Goal: Task Accomplishment & Management: Manage account settings

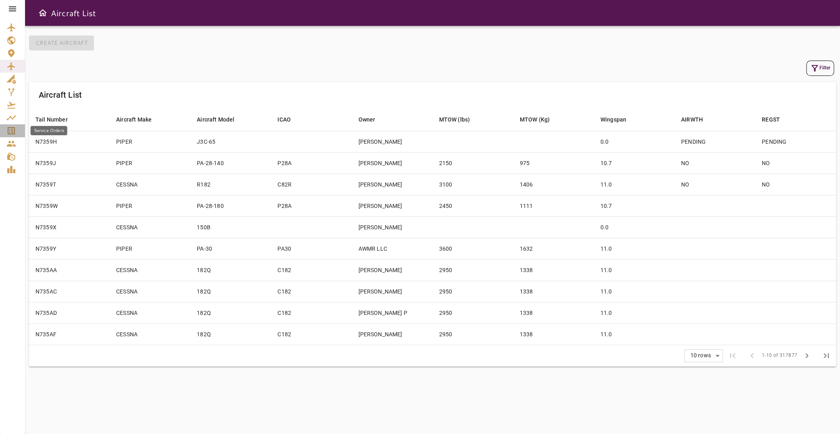
click at [9, 127] on icon "Service Orders" at bounding box center [11, 130] width 7 height 7
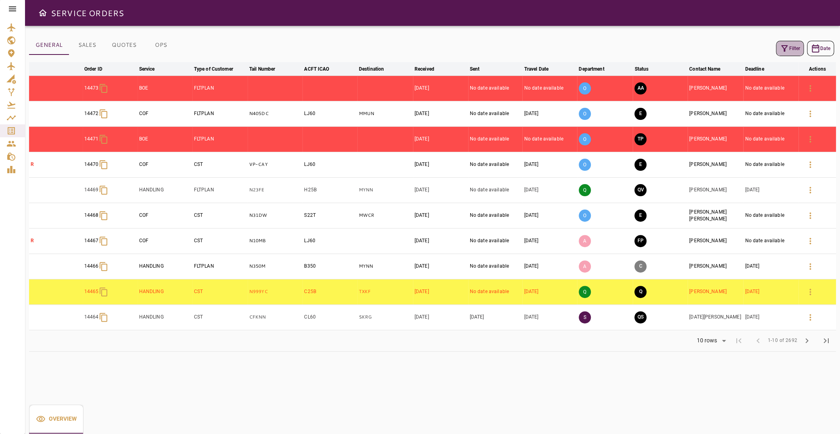
click at [780, 49] on icon "button" at bounding box center [785, 49] width 10 height 10
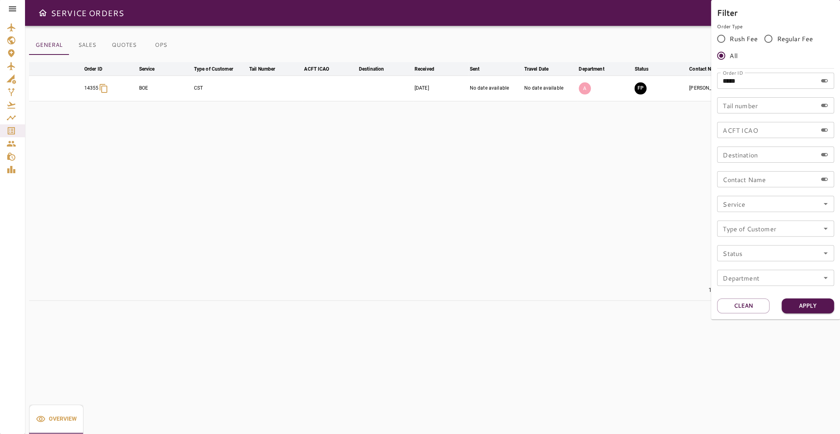
drag, startPoint x: 761, startPoint y: 79, endPoint x: 570, endPoint y: 94, distance: 191.7
click at [717, 89] on input "*****" at bounding box center [767, 81] width 100 height 16
type input "*****"
click at [802, 307] on button "Apply" at bounding box center [808, 305] width 52 height 15
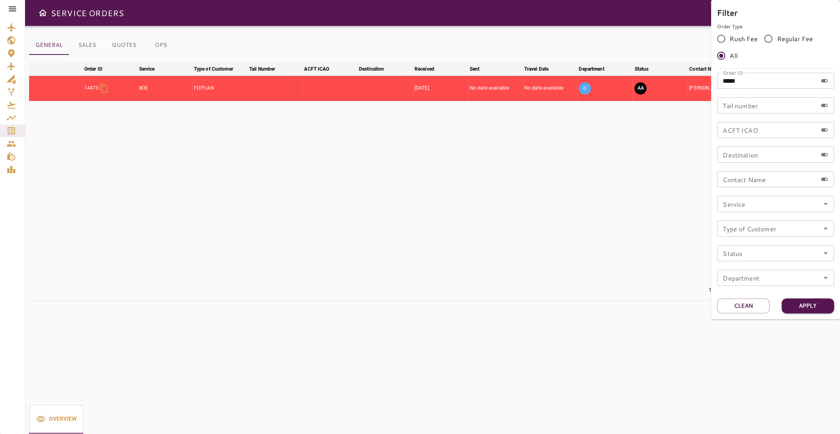
click at [374, 120] on div at bounding box center [420, 217] width 840 height 434
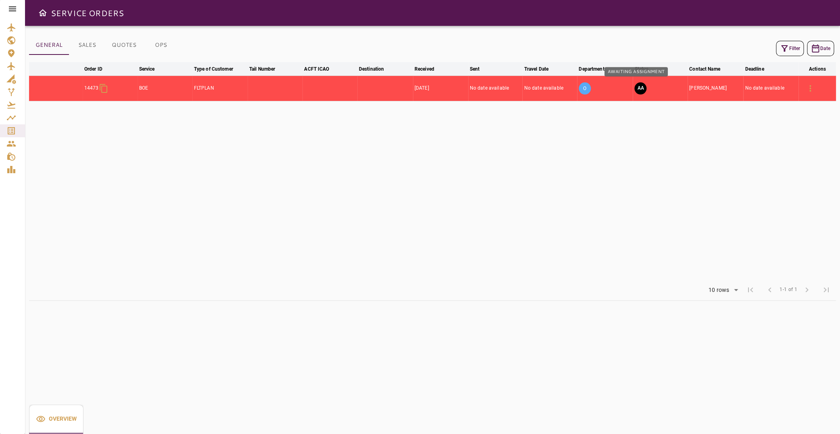
click at [638, 88] on button "AA" at bounding box center [640, 88] width 12 height 12
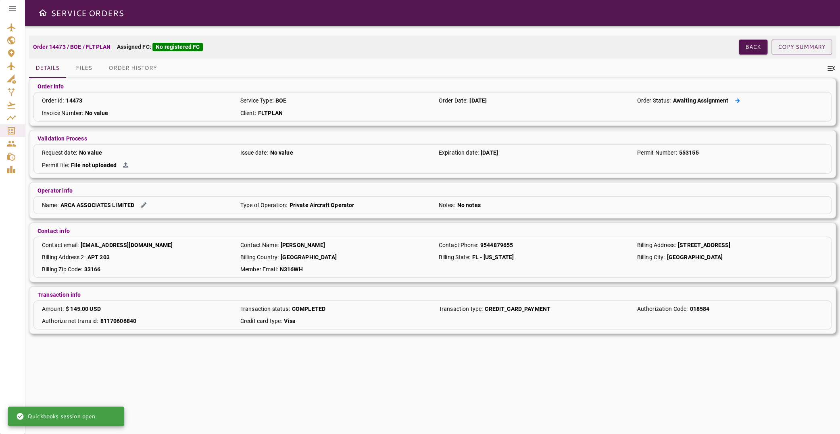
click at [735, 100] on icon at bounding box center [737, 100] width 5 height 4
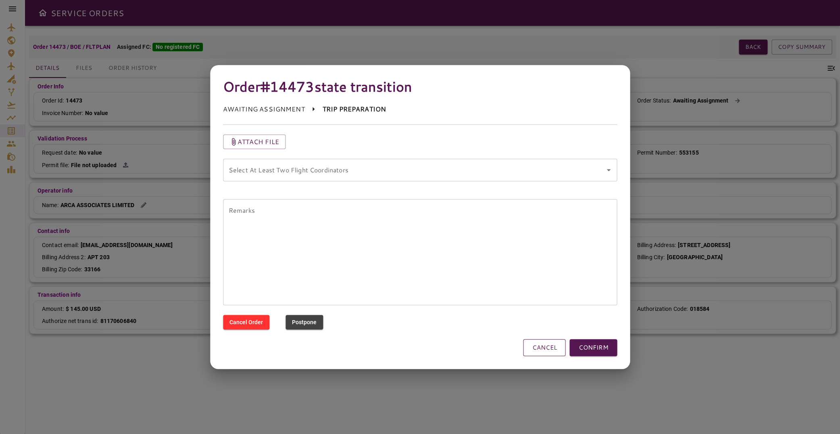
click at [548, 352] on button "CANCEL" at bounding box center [544, 347] width 42 height 17
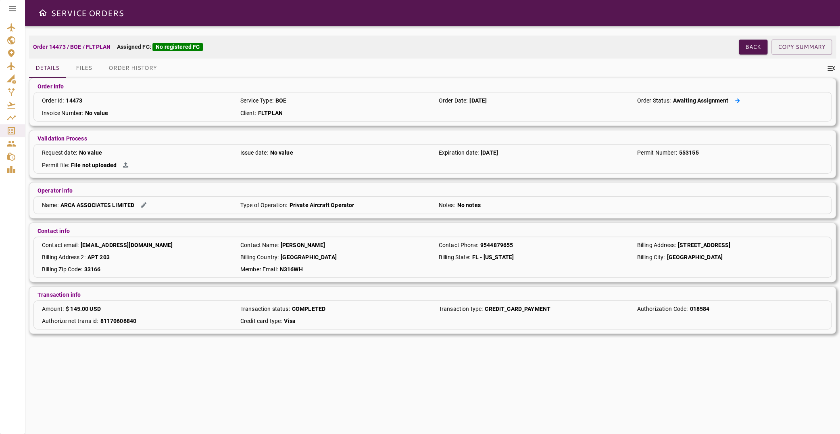
click at [735, 101] on button at bounding box center [738, 100] width 12 height 8
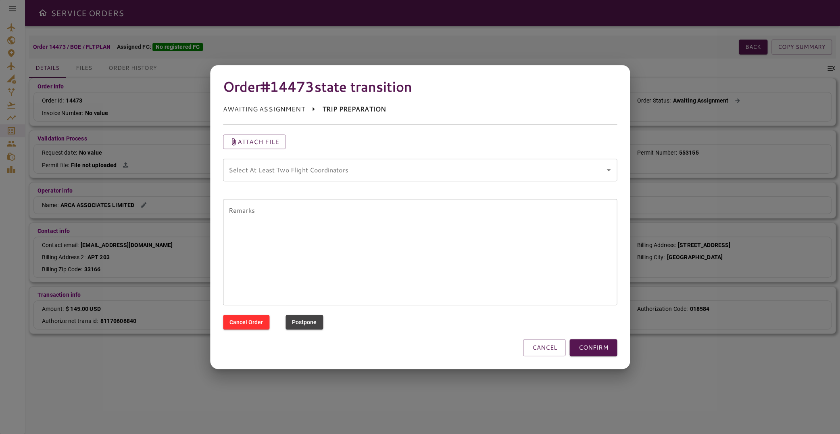
click at [609, 170] on icon "Open" at bounding box center [609, 170] width 4 height 2
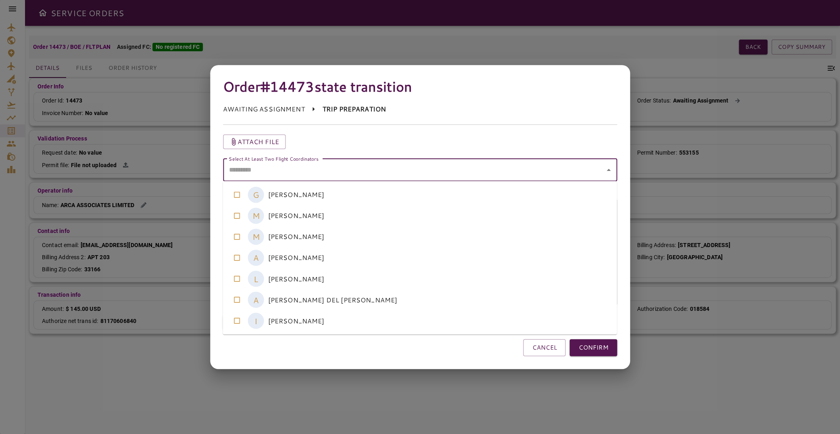
click at [273, 257] on coordinators-option-3 "A [PERSON_NAME]" at bounding box center [420, 257] width 394 height 21
click at [307, 301] on coordinators-option-5 "A [PERSON_NAME] DEL [PERSON_NAME]" at bounding box center [420, 299] width 394 height 21
click at [307, 281] on coordinators-option-4 "L [PERSON_NAME]" at bounding box center [420, 278] width 394 height 21
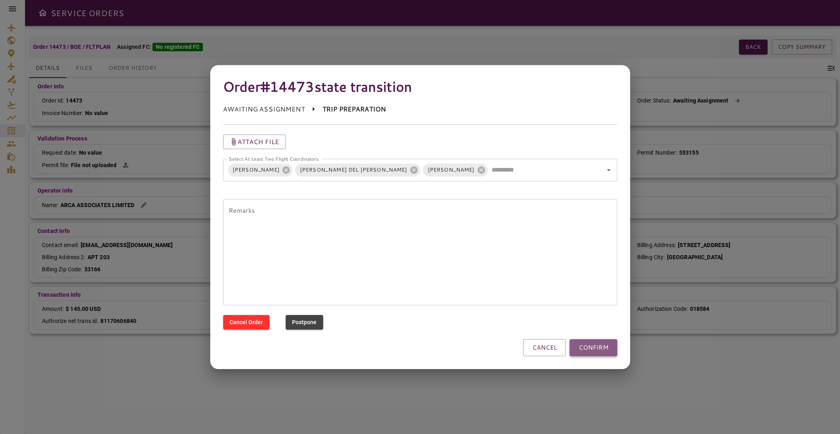
click at [591, 348] on button "CONFIRM" at bounding box center [593, 347] width 48 height 17
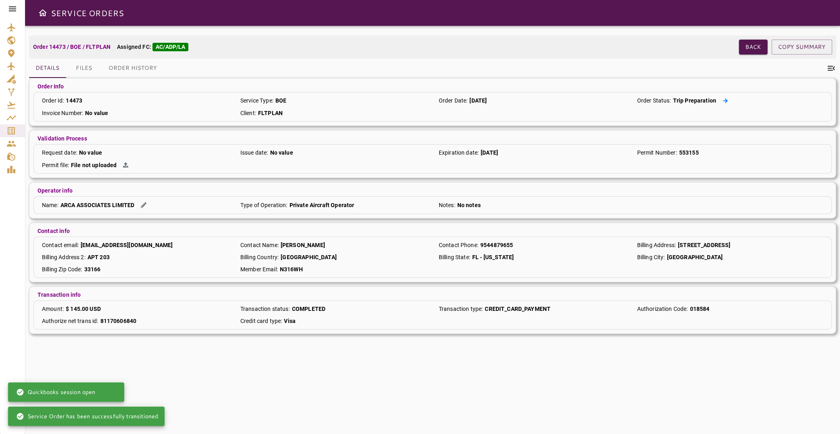
click at [723, 101] on icon at bounding box center [725, 100] width 5 height 5
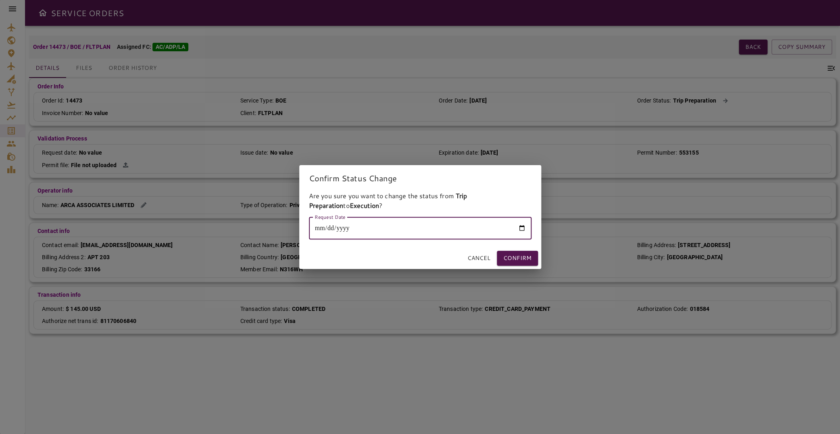
click at [521, 228] on input "Request Date" at bounding box center [420, 228] width 223 height 23
type input "**********"
click at [519, 257] on button "Confirm" at bounding box center [517, 257] width 41 height 15
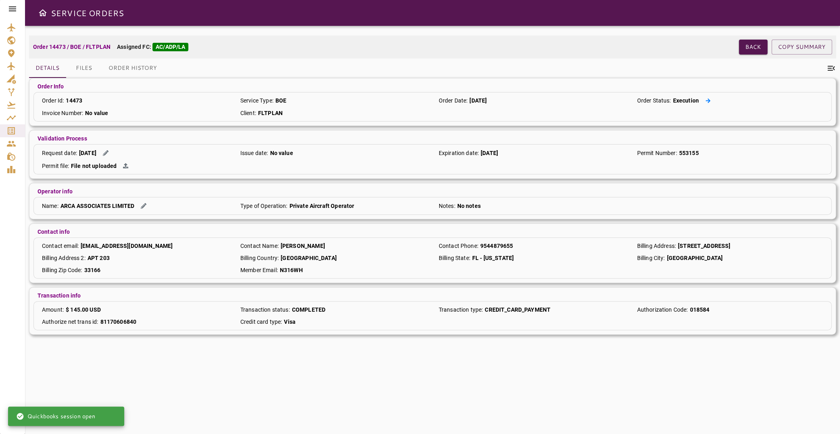
click at [702, 100] on button at bounding box center [708, 100] width 12 height 8
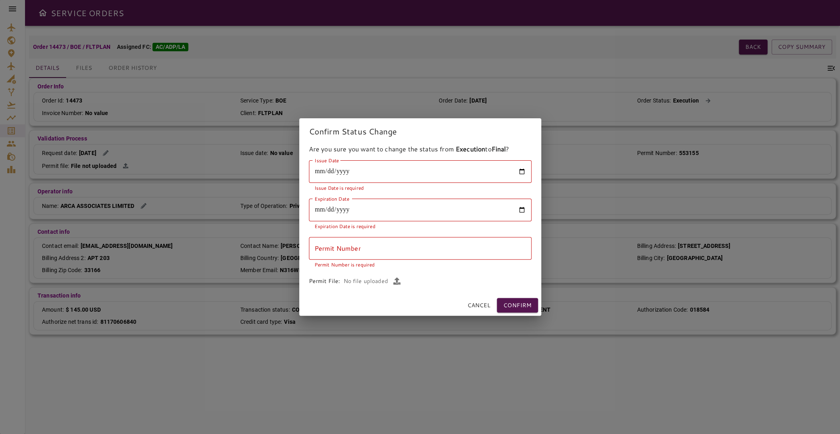
click at [471, 305] on button "Cancel" at bounding box center [478, 305] width 29 height 15
